Goal: Check status: Check status

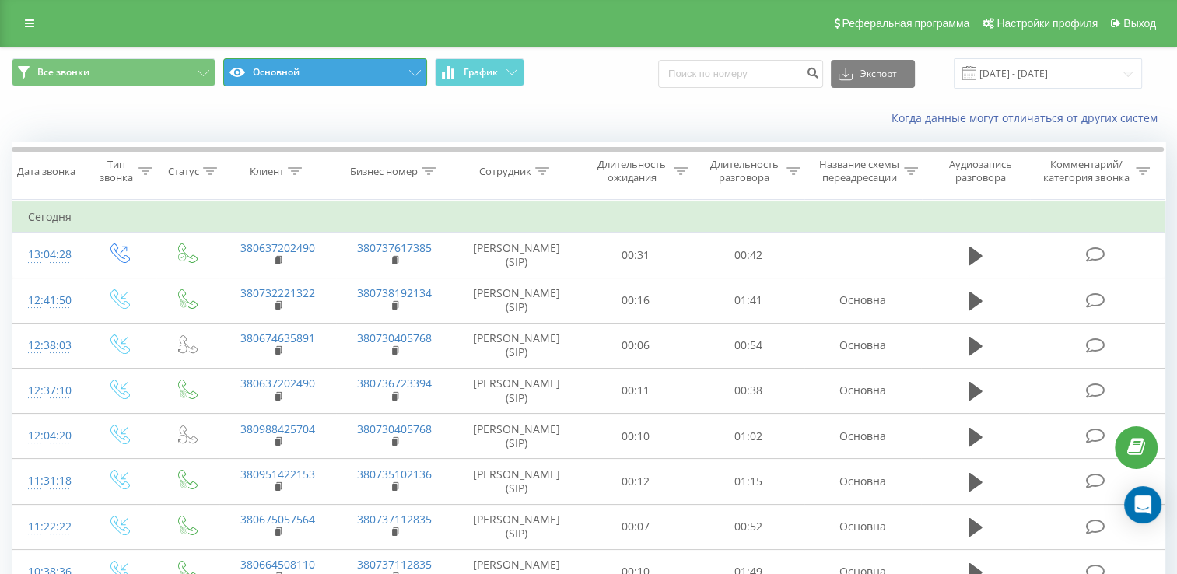
click at [414, 70] on icon at bounding box center [415, 73] width 12 height 6
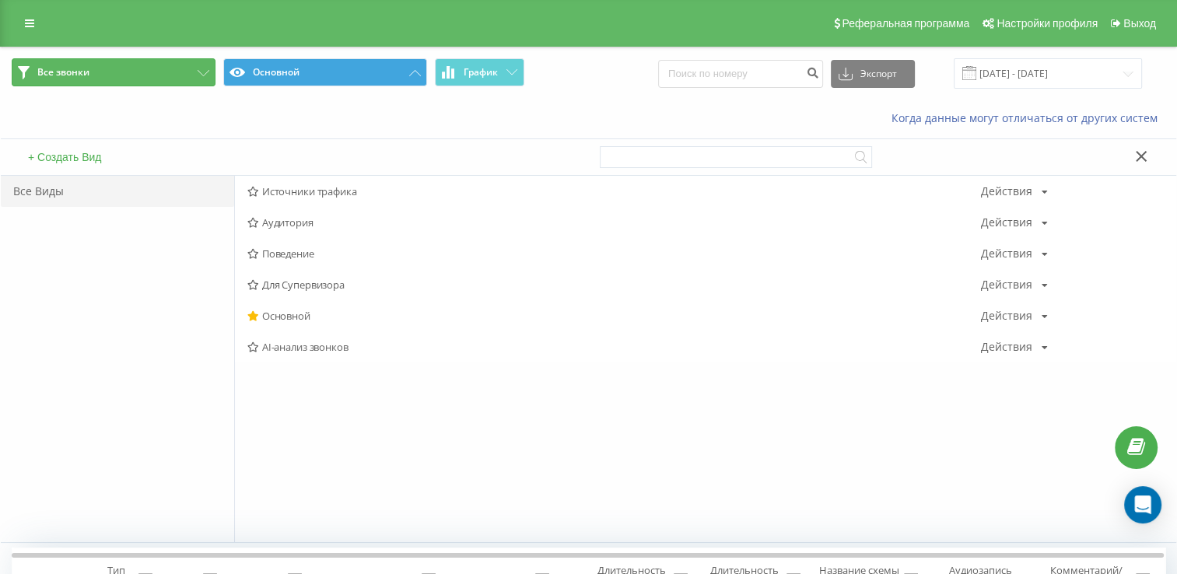
click at [65, 64] on button "Все звонки" at bounding box center [114, 72] width 204 height 28
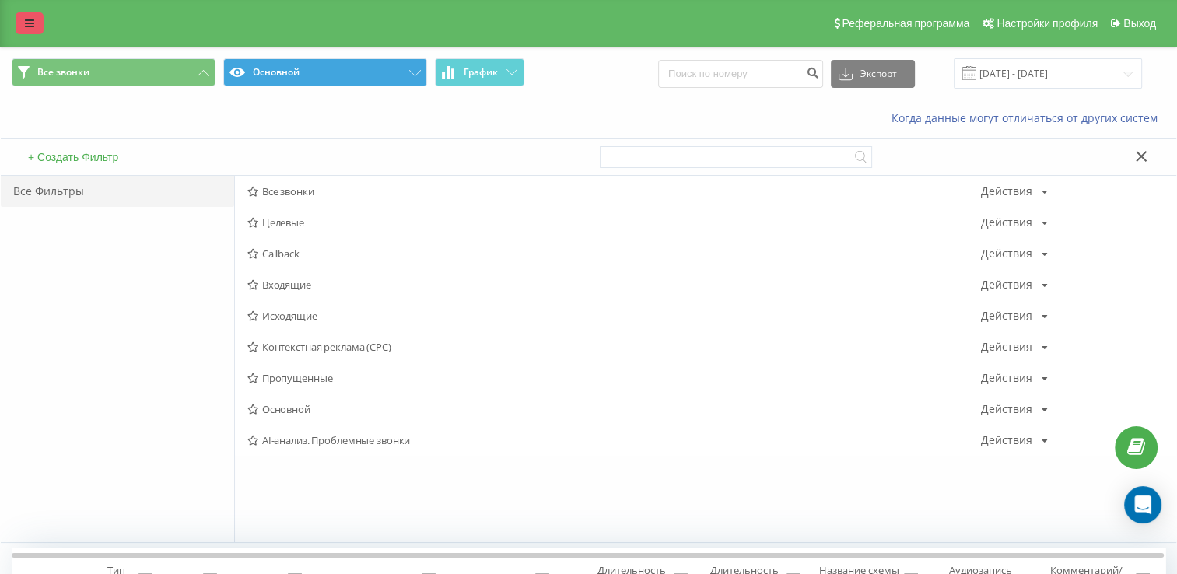
click at [31, 22] on icon at bounding box center [29, 23] width 9 height 11
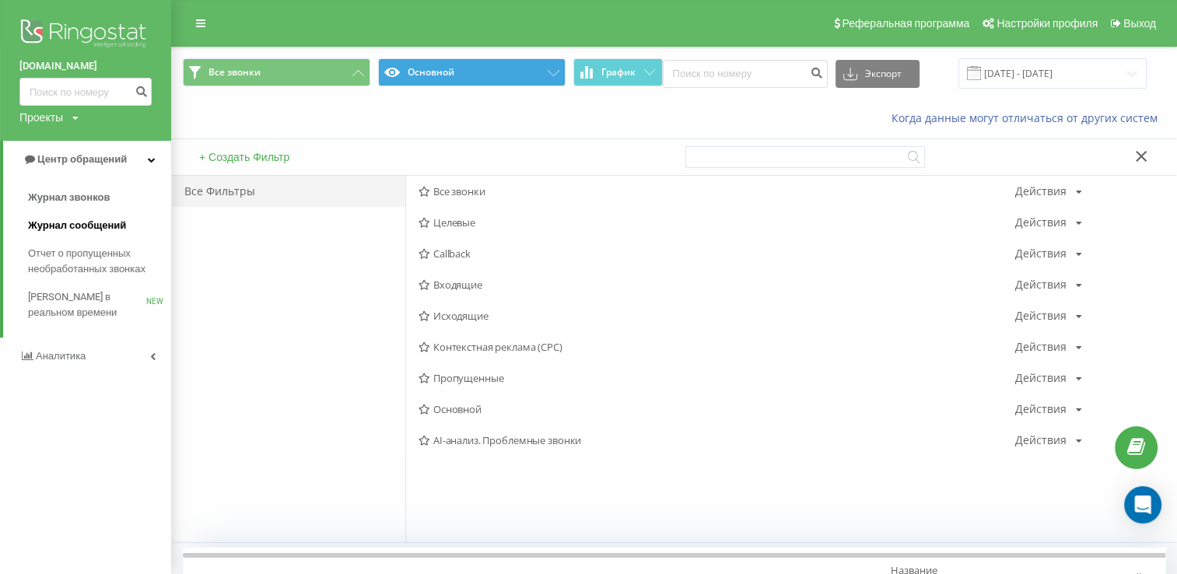
click at [103, 226] on span "Журнал сообщений" at bounding box center [77, 226] width 98 height 16
click at [96, 194] on span "Журнал звонков" at bounding box center [69, 198] width 82 height 16
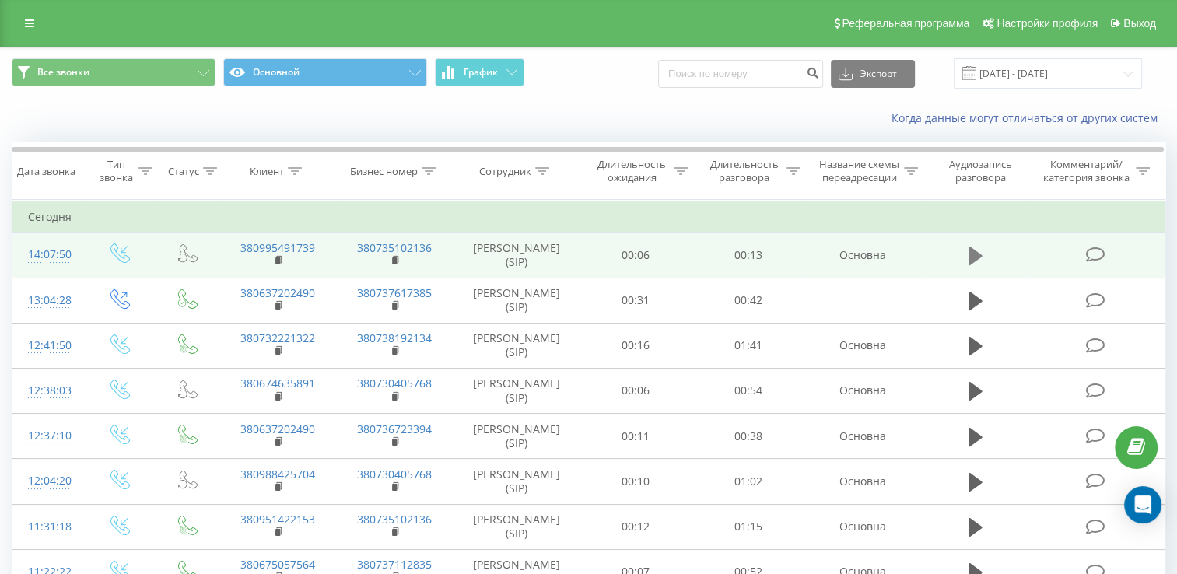
click at [977, 265] on icon at bounding box center [975, 256] width 14 height 19
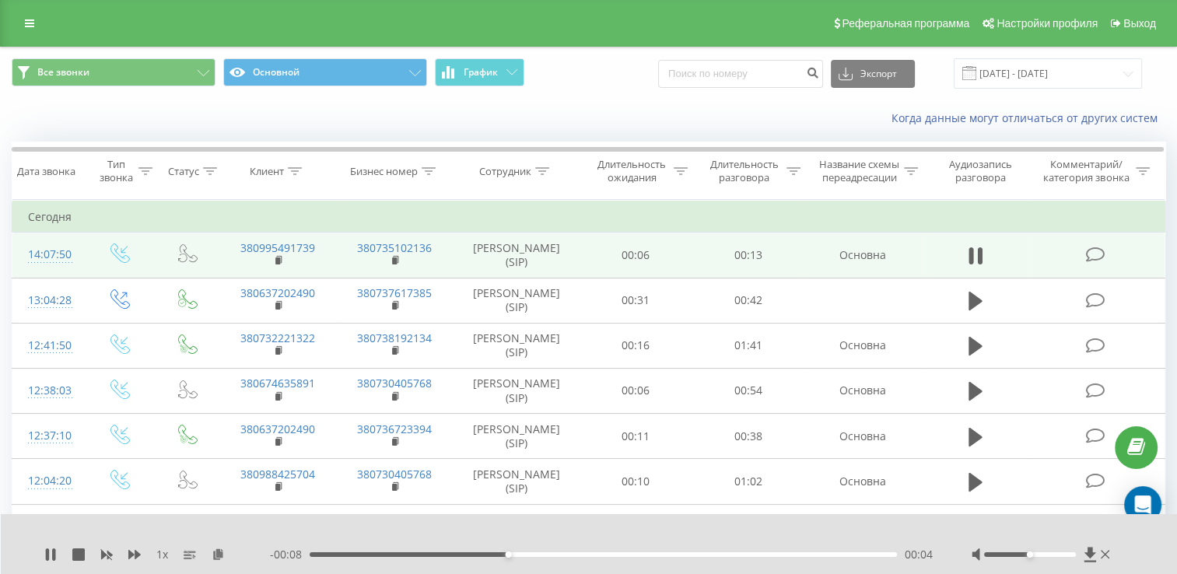
click at [977, 264] on icon at bounding box center [979, 255] width 5 height 17
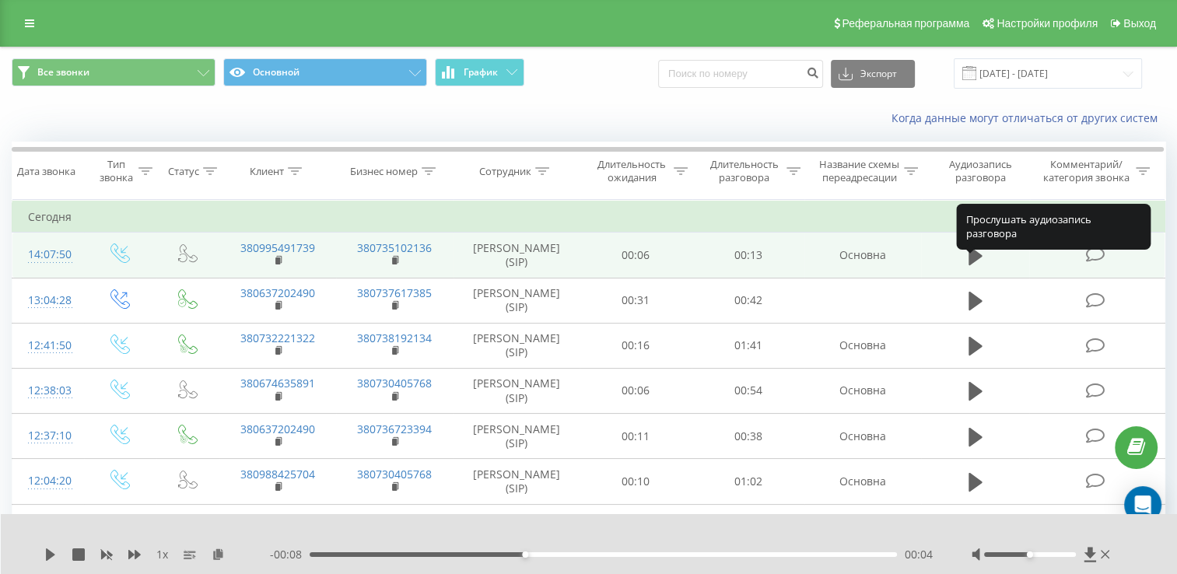
click at [977, 265] on icon at bounding box center [975, 256] width 14 height 19
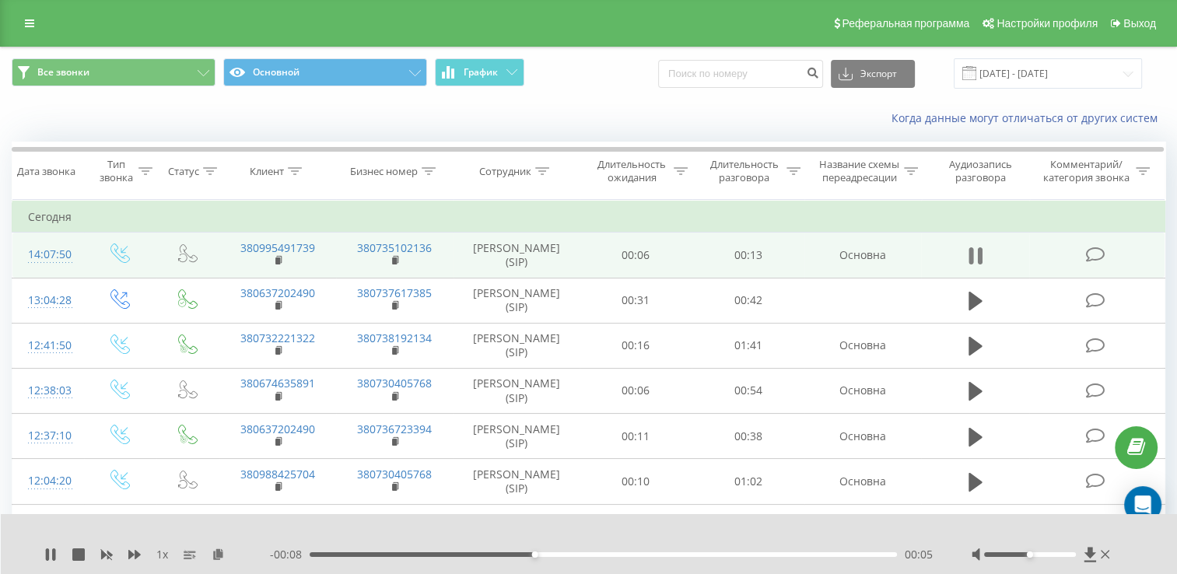
click at [977, 264] on icon at bounding box center [979, 255] width 5 height 17
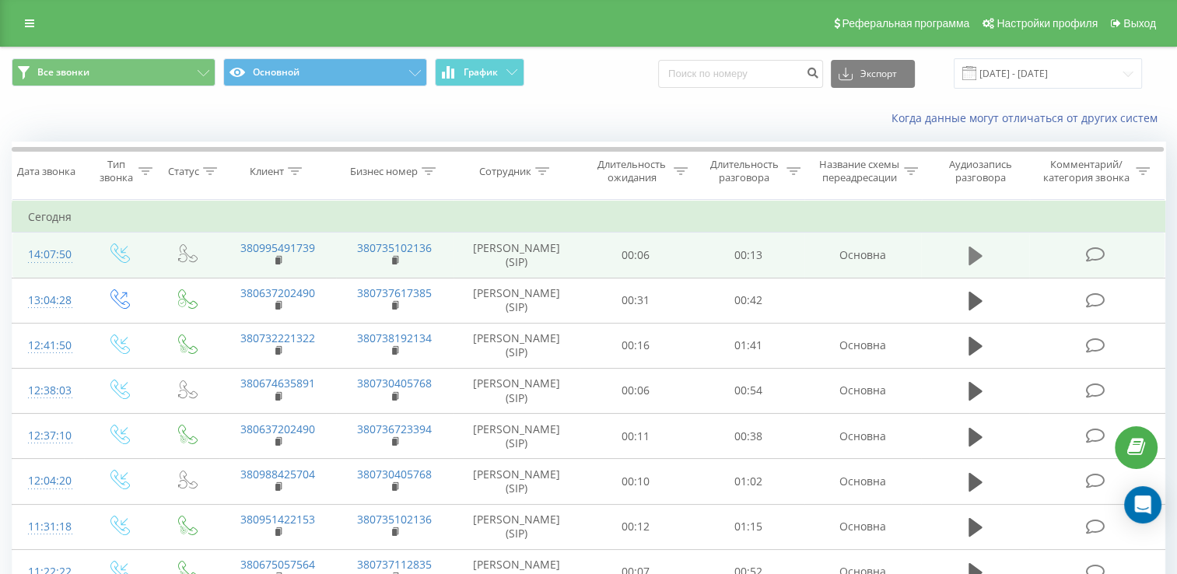
click at [974, 265] on icon at bounding box center [975, 256] width 14 height 19
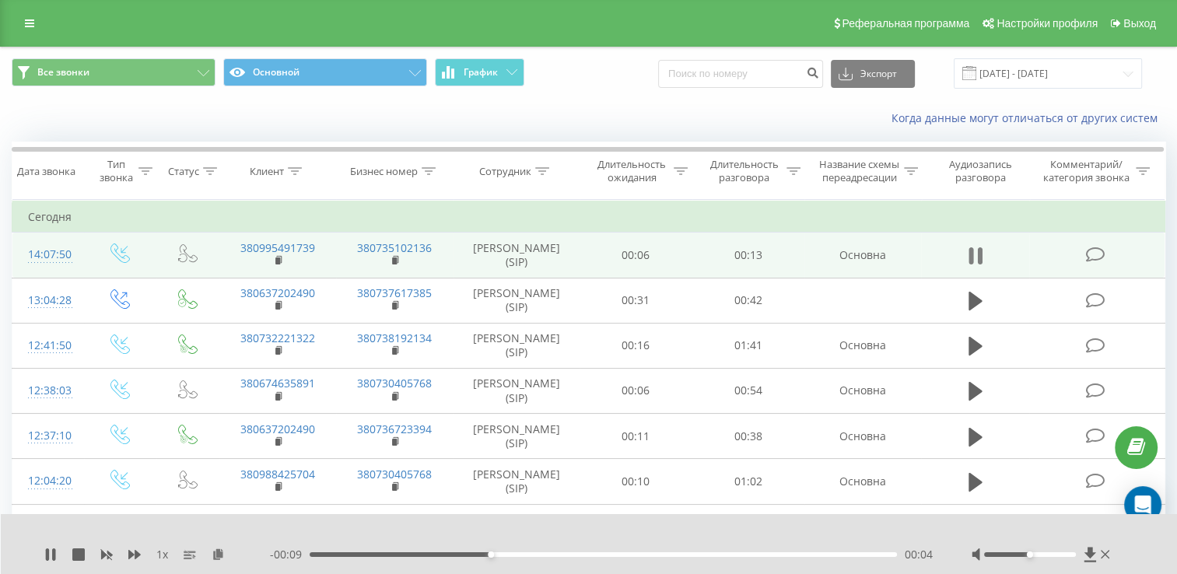
click at [974, 267] on icon at bounding box center [975, 256] width 14 height 22
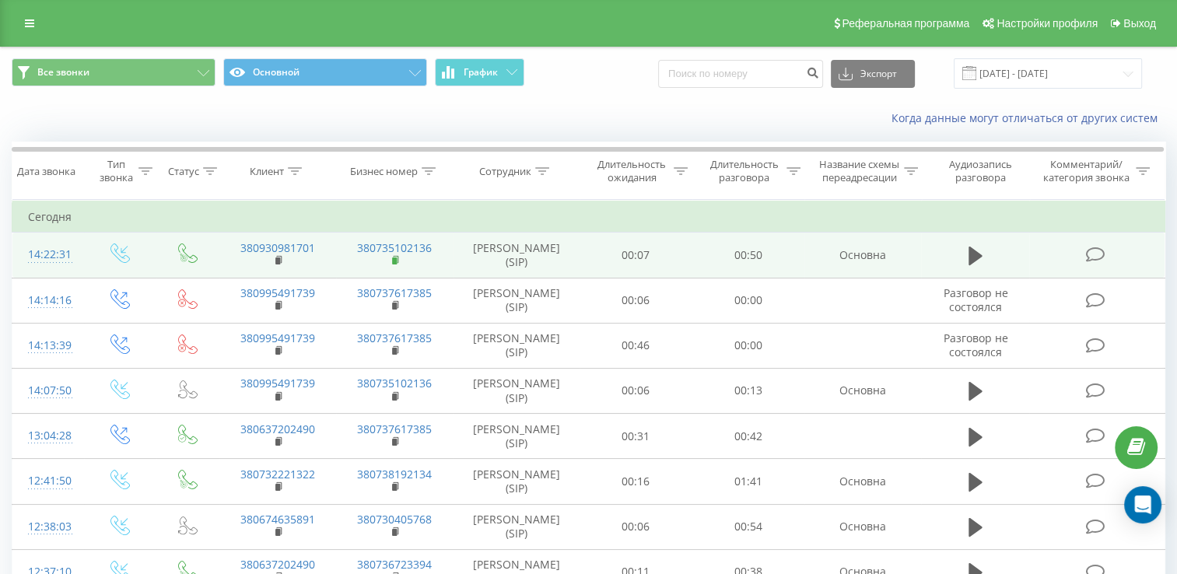
click at [394, 264] on rect at bounding box center [394, 260] width 5 height 7
click at [275, 264] on rect at bounding box center [277, 260] width 5 height 7
click at [967, 264] on button at bounding box center [975, 255] width 23 height 23
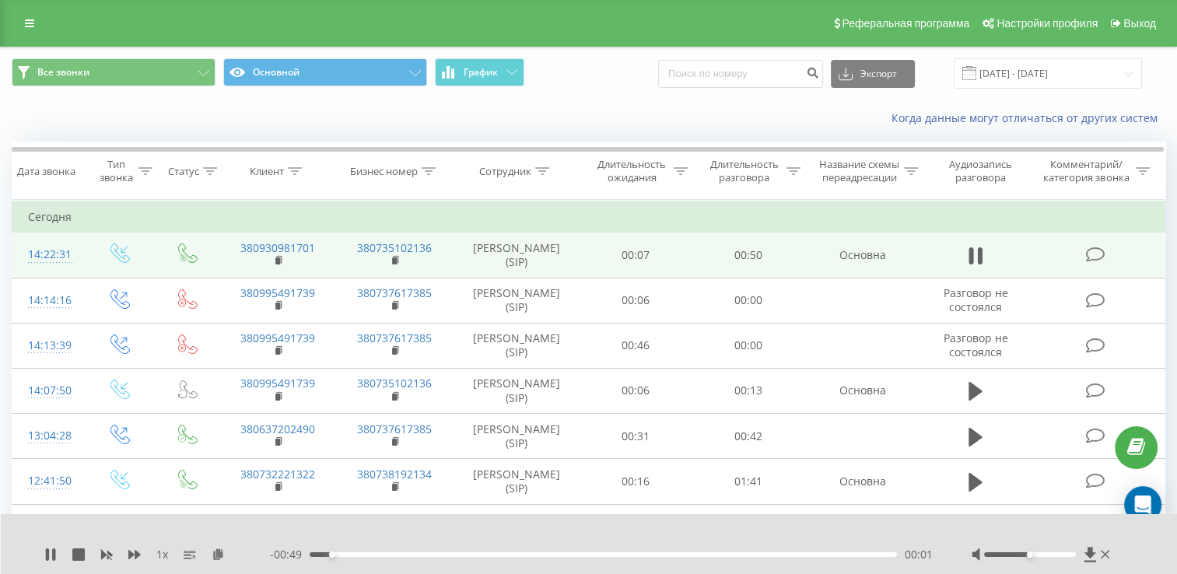
click at [414, 555] on div "00:01" at bounding box center [603, 554] width 587 height 5
click at [570, 554] on div "00:13" at bounding box center [603, 554] width 587 height 5
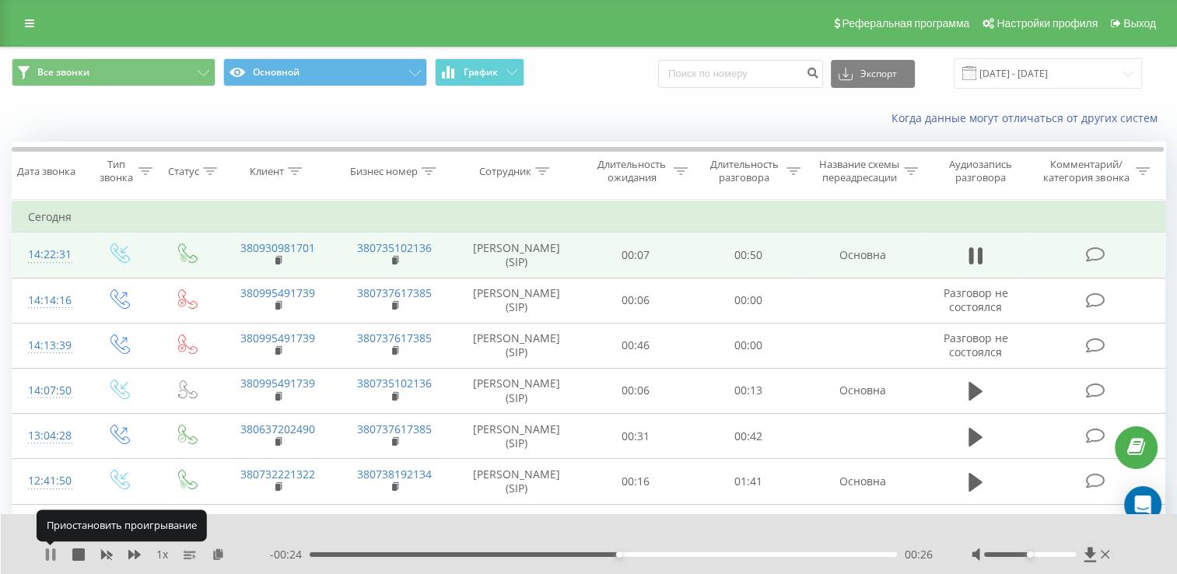
click at [56, 554] on icon at bounding box center [50, 554] width 12 height 12
click at [275, 264] on rect at bounding box center [277, 260] width 5 height 7
click at [274, 271] on td "380930981701" at bounding box center [277, 255] width 117 height 45
click at [280, 266] on icon at bounding box center [279, 260] width 9 height 11
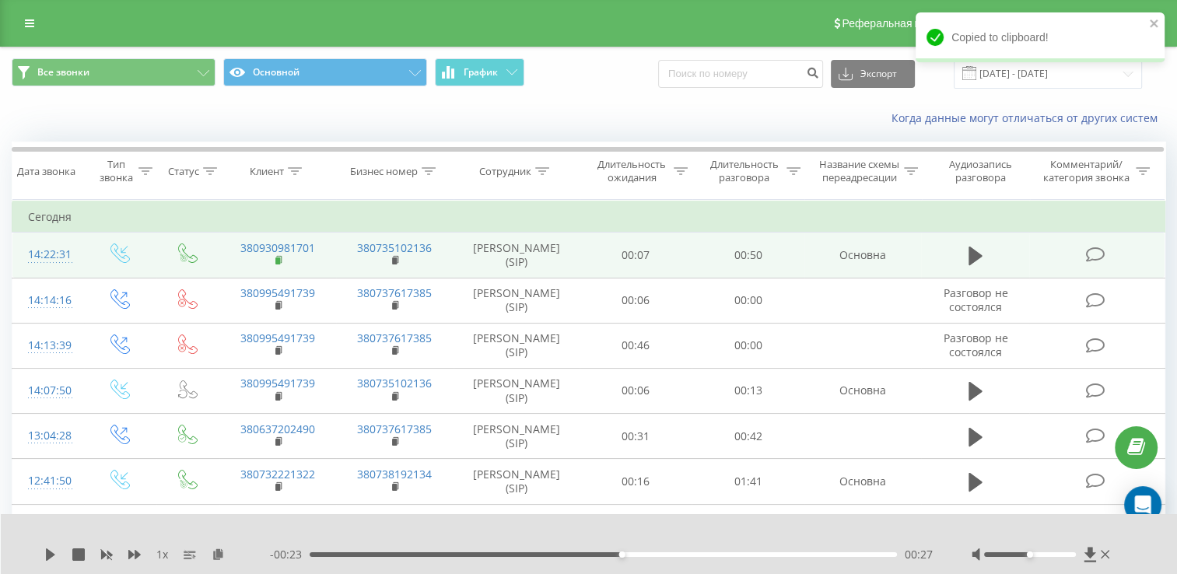
click at [275, 266] on icon at bounding box center [279, 260] width 9 height 11
